Goal: Information Seeking & Learning: Learn about a topic

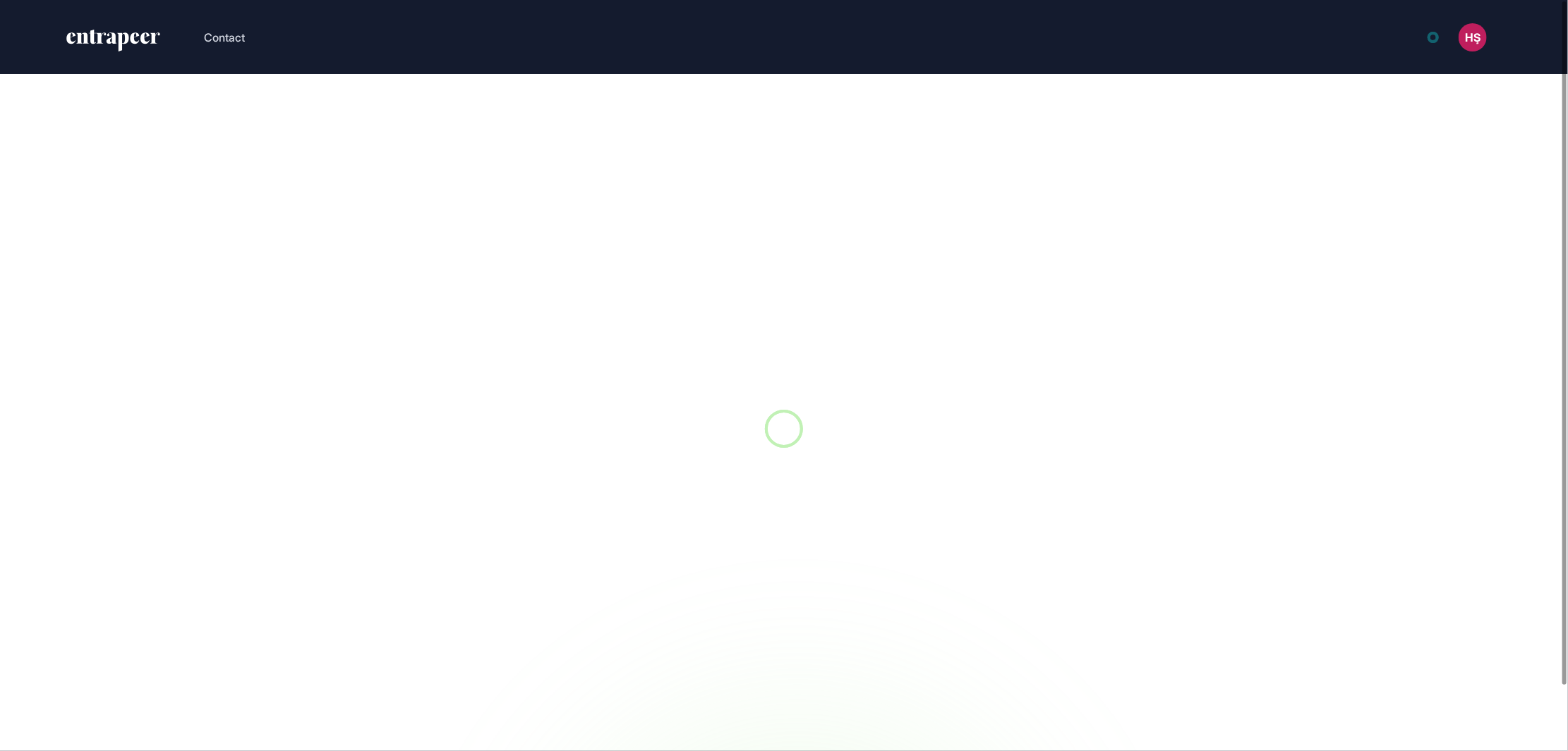
scroll to position [1, 1]
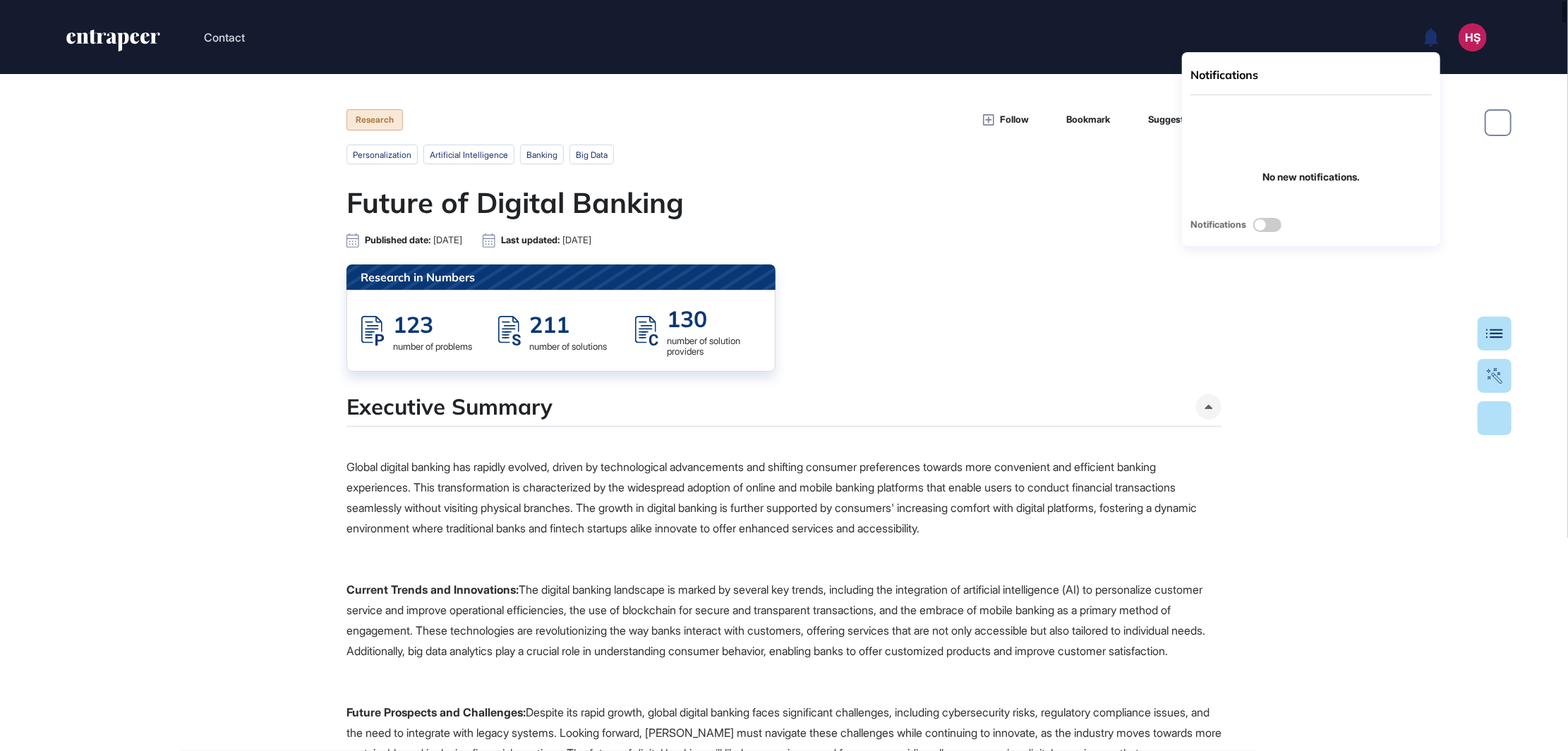
click at [1438, 46] on icon at bounding box center [1431, 37] width 15 height 18
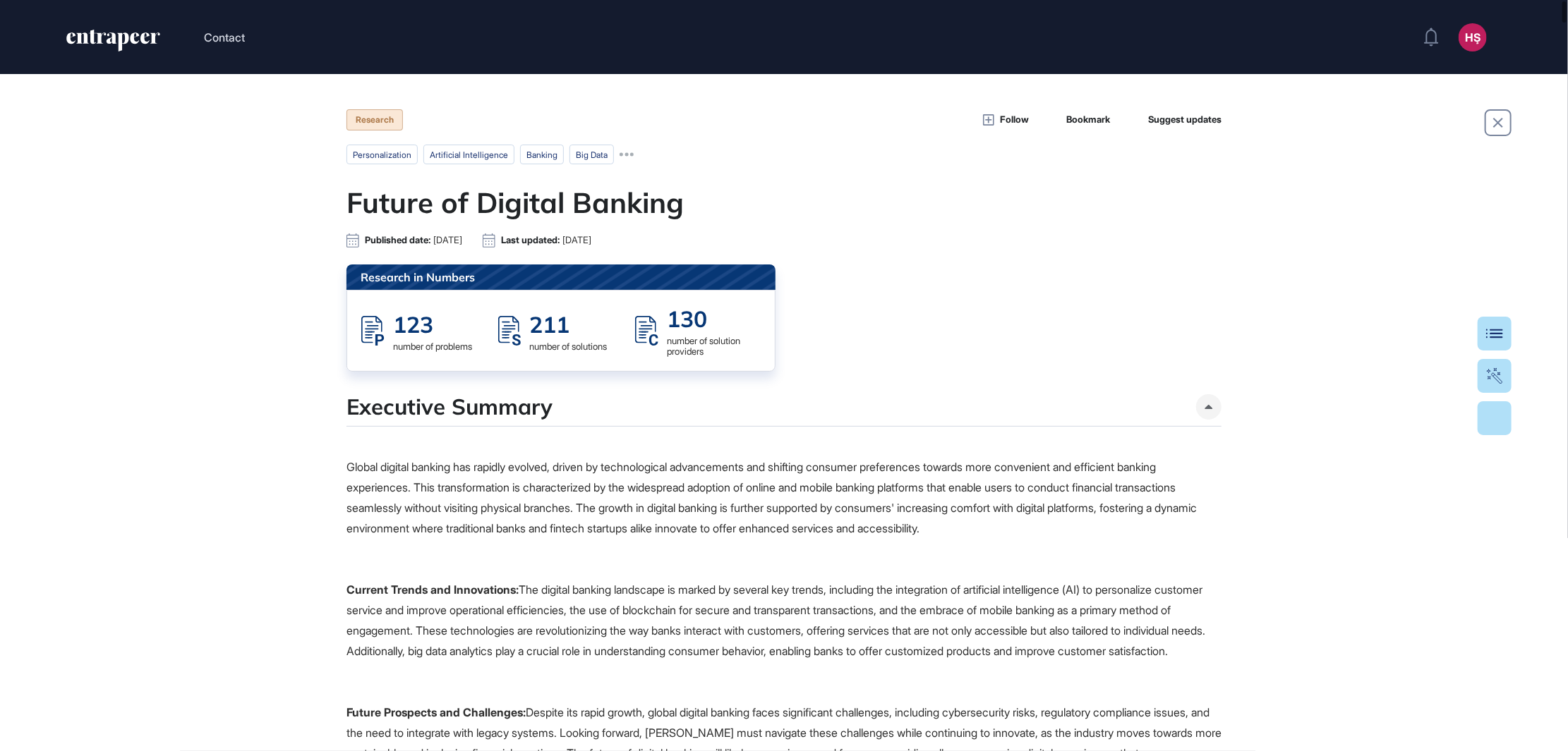
click at [133, 40] on icon "entrapeer-logo" at bounding box center [107, 38] width 83 height 11
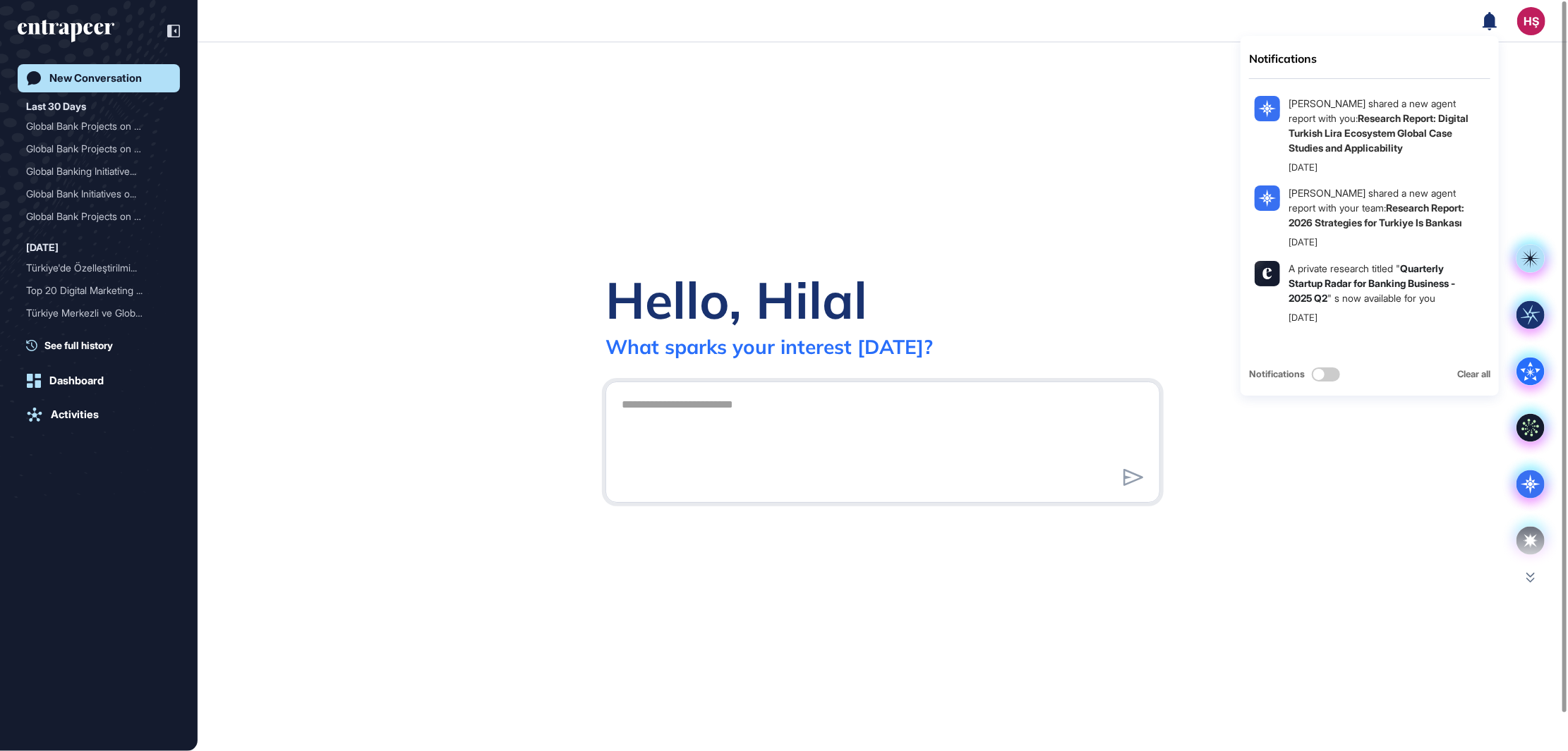
click at [1486, 20] on icon at bounding box center [1489, 20] width 14 height 18
click at [1402, 136] on b "Research Report: Digital Turkish Lira Ecosystem Global Case Studies and Applica…" at bounding box center [1378, 132] width 180 height 42
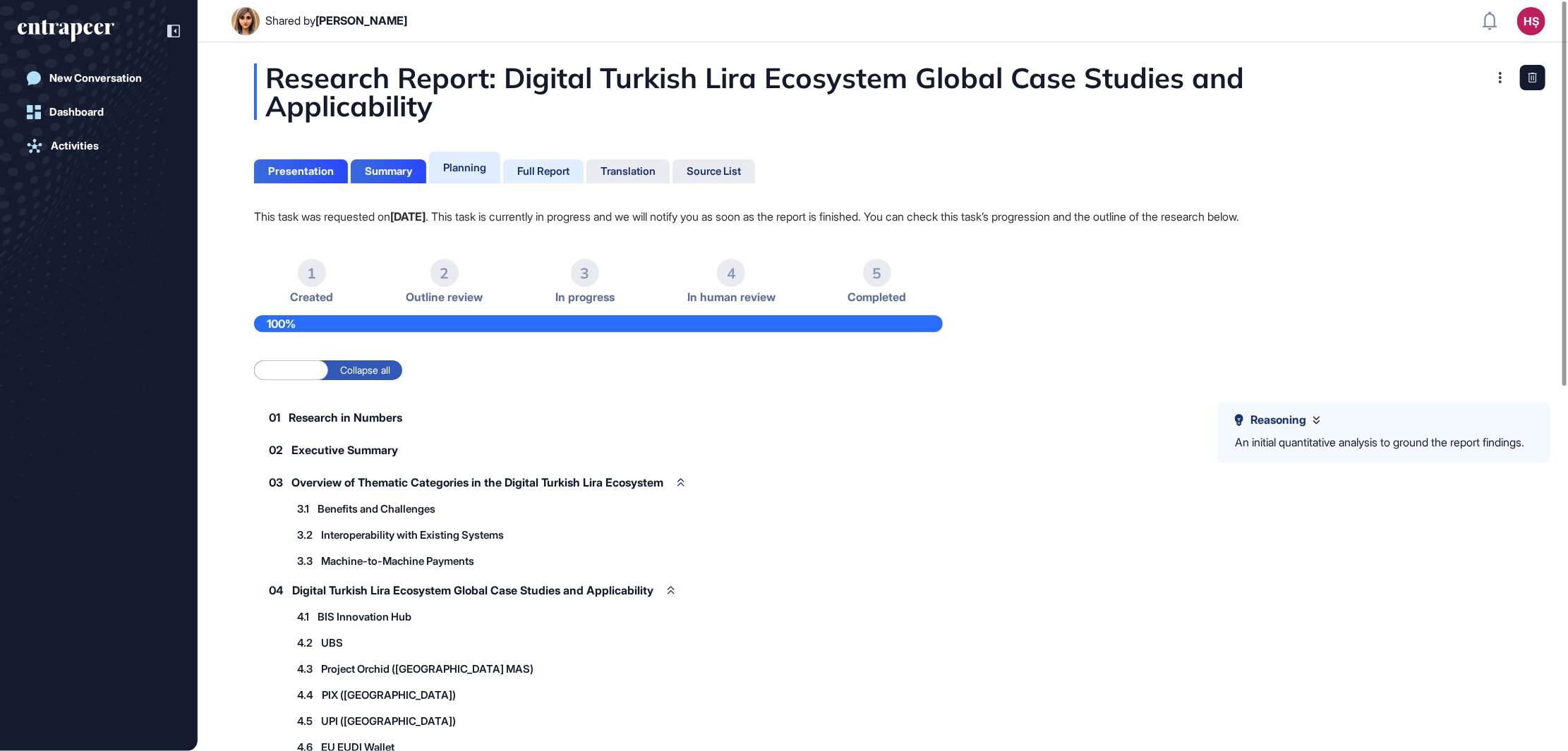
click at [540, 177] on div "Full Report" at bounding box center [543, 171] width 52 height 13
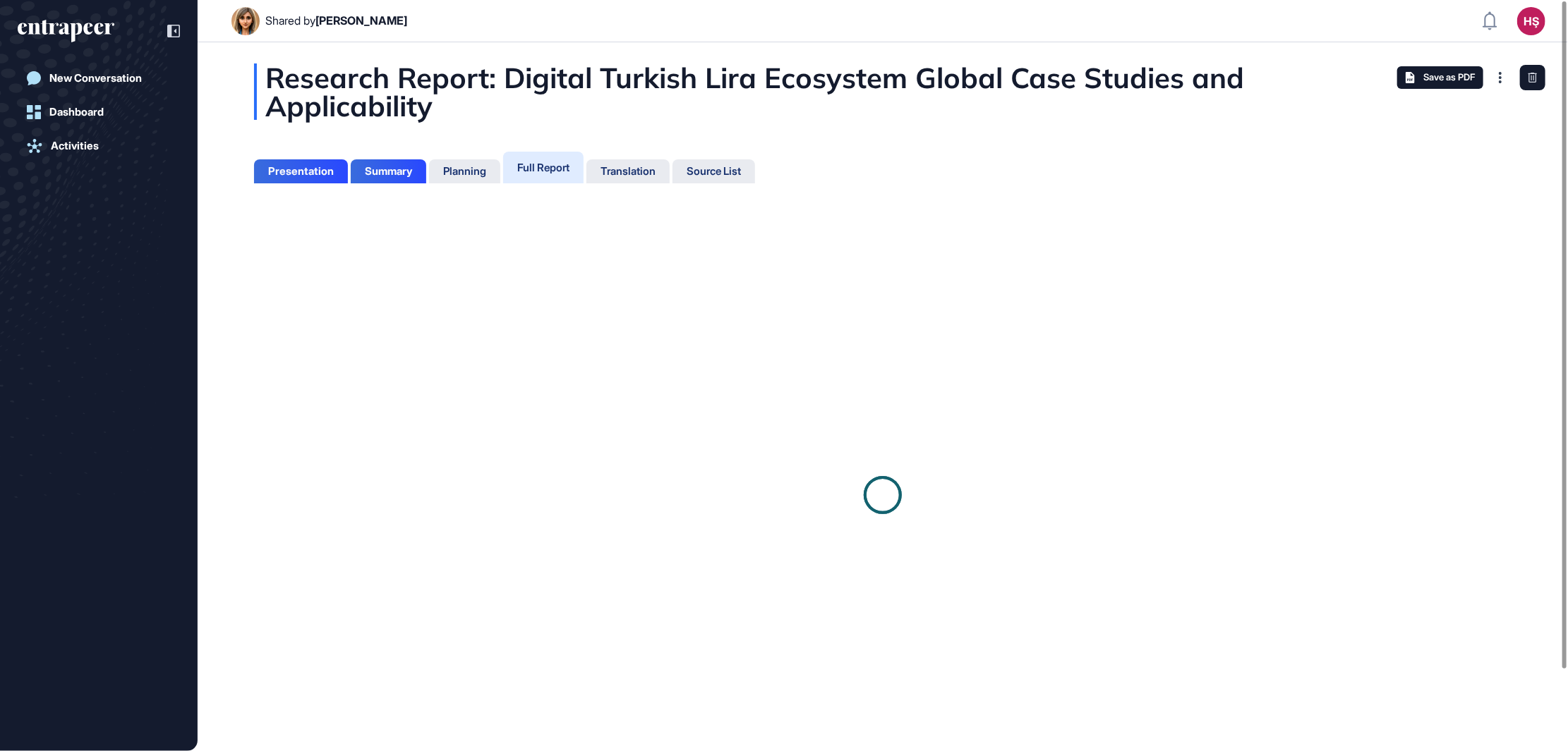
scroll to position [6, 1]
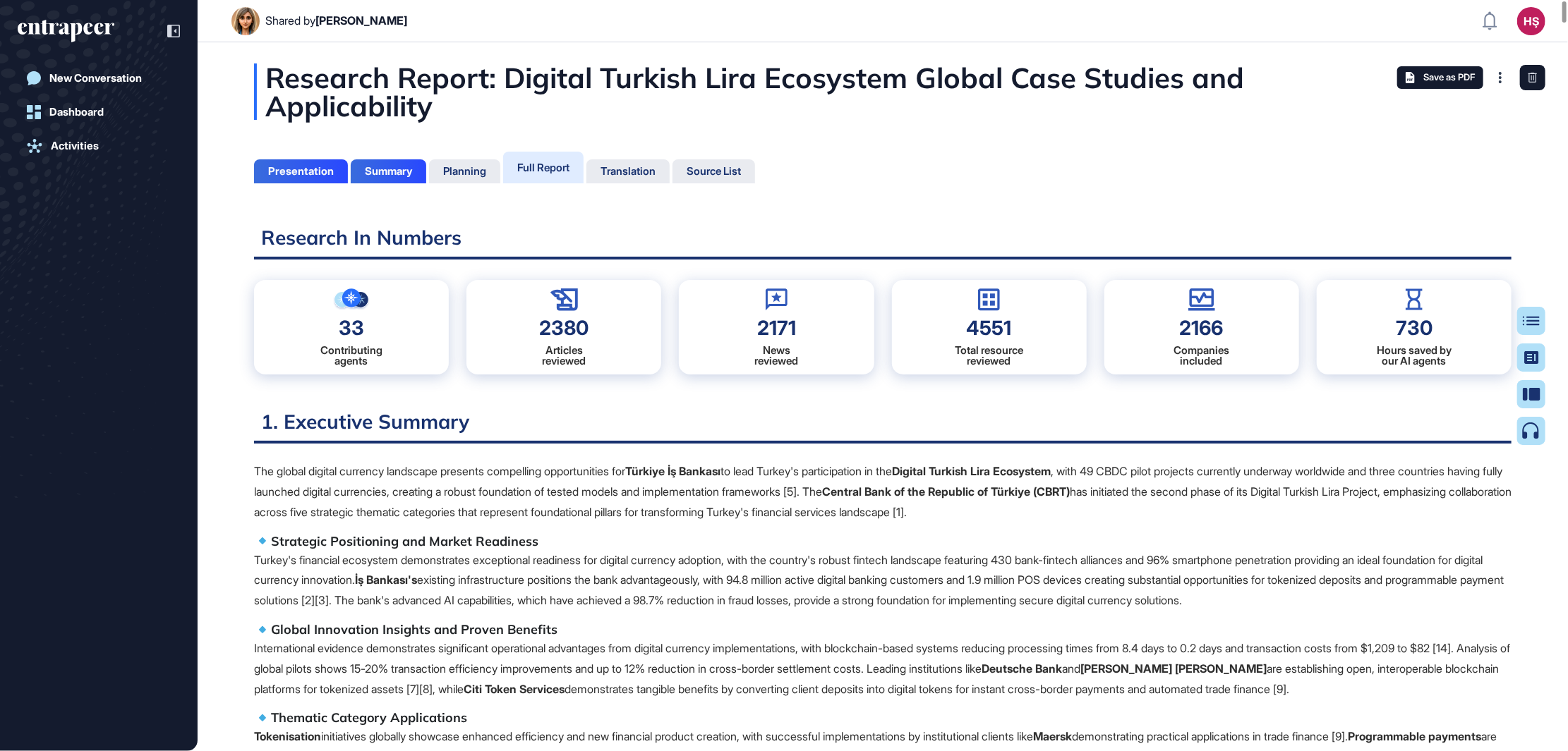
click at [597, 477] on p "The global digital currency landscape presents compelling opportunities for Tür…" at bounding box center [882, 491] width 1257 height 60
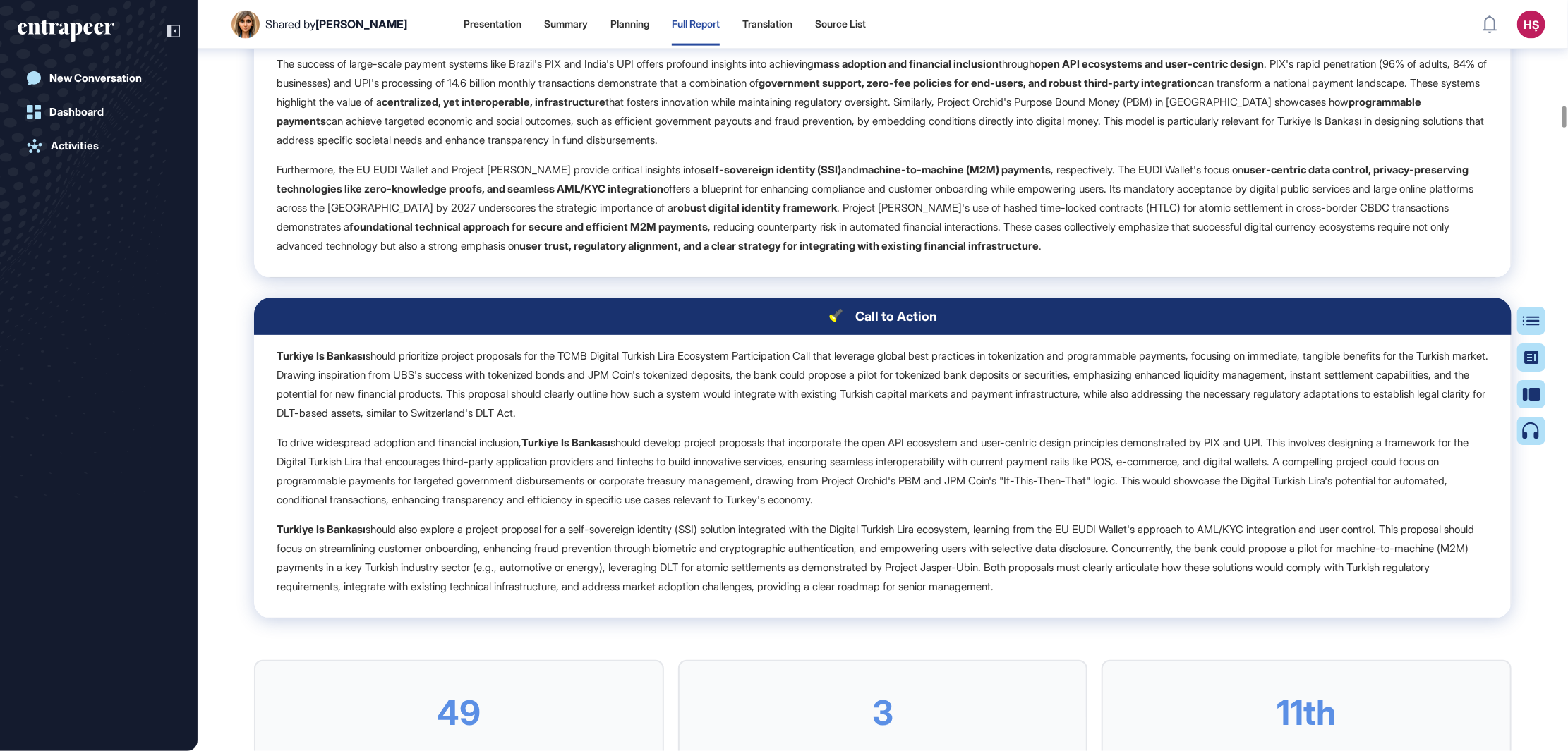
scroll to position [24453, 0]
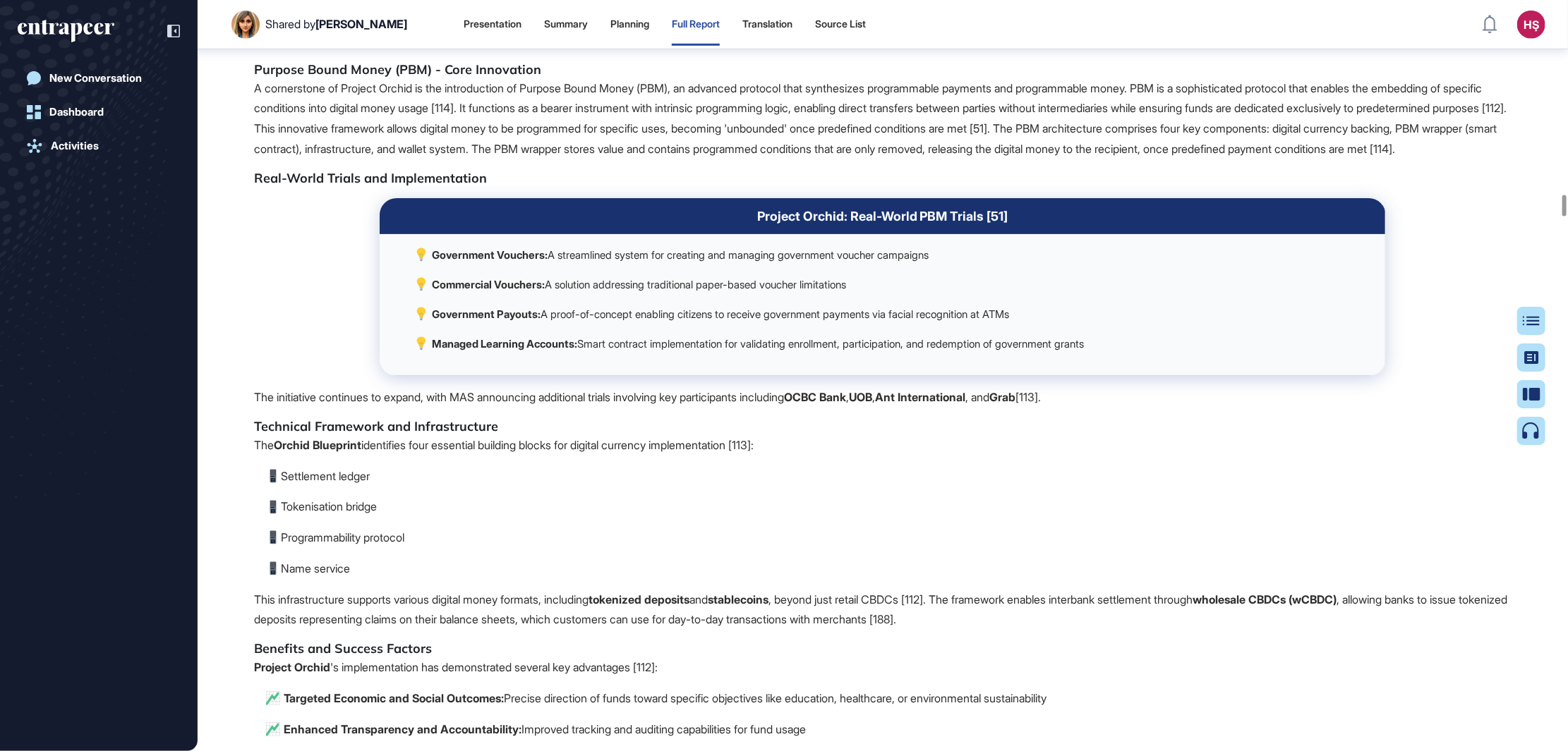
click at [542, 160] on p "A cornerstone of Project Orchid is the introduction of Purpose Bound Money (PBM…" at bounding box center [882, 118] width 1257 height 81
drag, startPoint x: 538, startPoint y: 392, endPoint x: 656, endPoint y: 392, distance: 118.0
click at [656, 160] on p "A cornerstone of Project Orchid is the introduction of Purpose Bound Money (PBM…" at bounding box center [882, 118] width 1257 height 81
copy p "Purpose Bound Money"
